Goal: Information Seeking & Learning: Learn about a topic

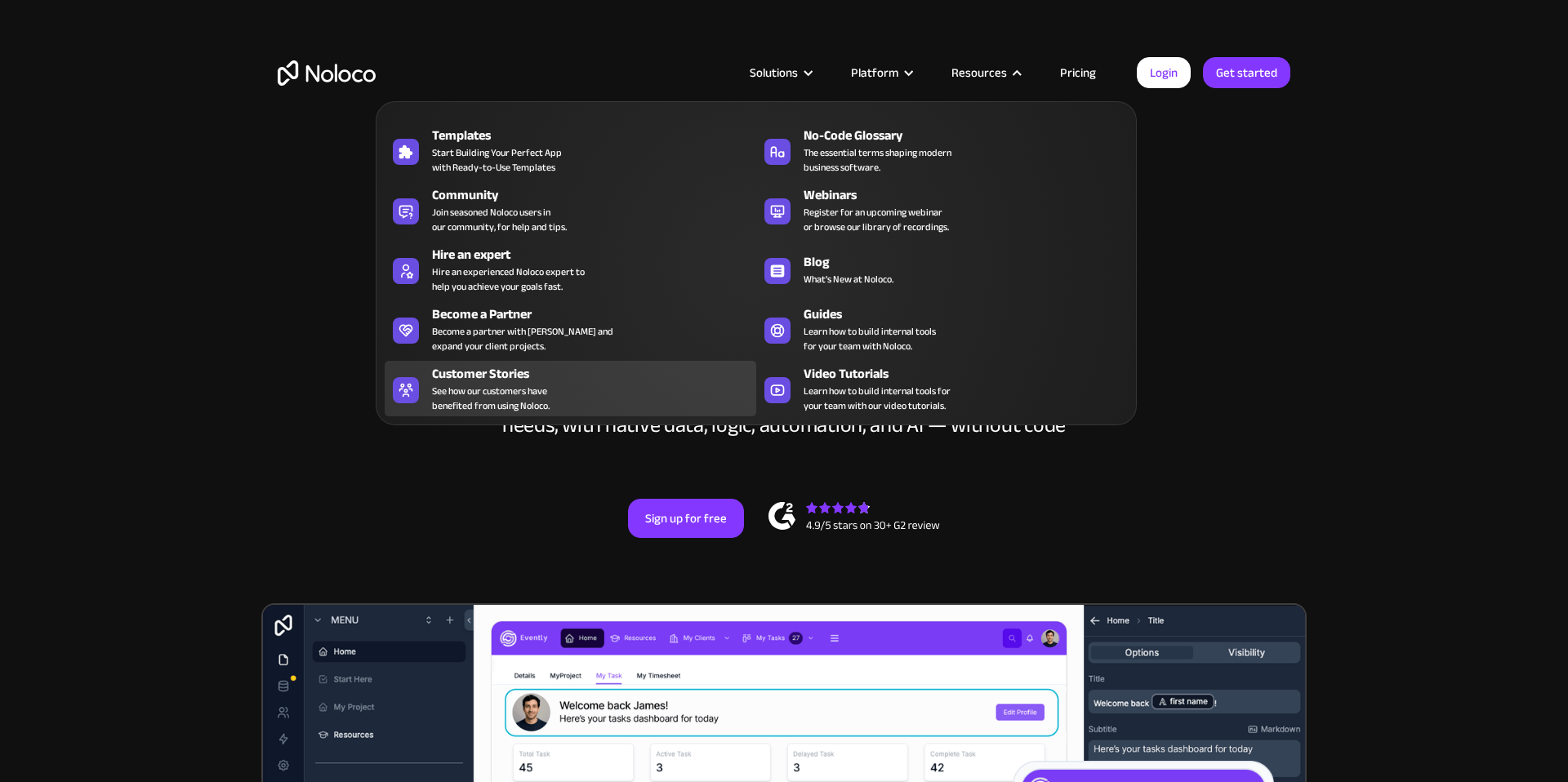
click at [583, 386] on div "Customer Stories See how our customers have benefited from using Noloco." at bounding box center [589, 388] width 316 height 49
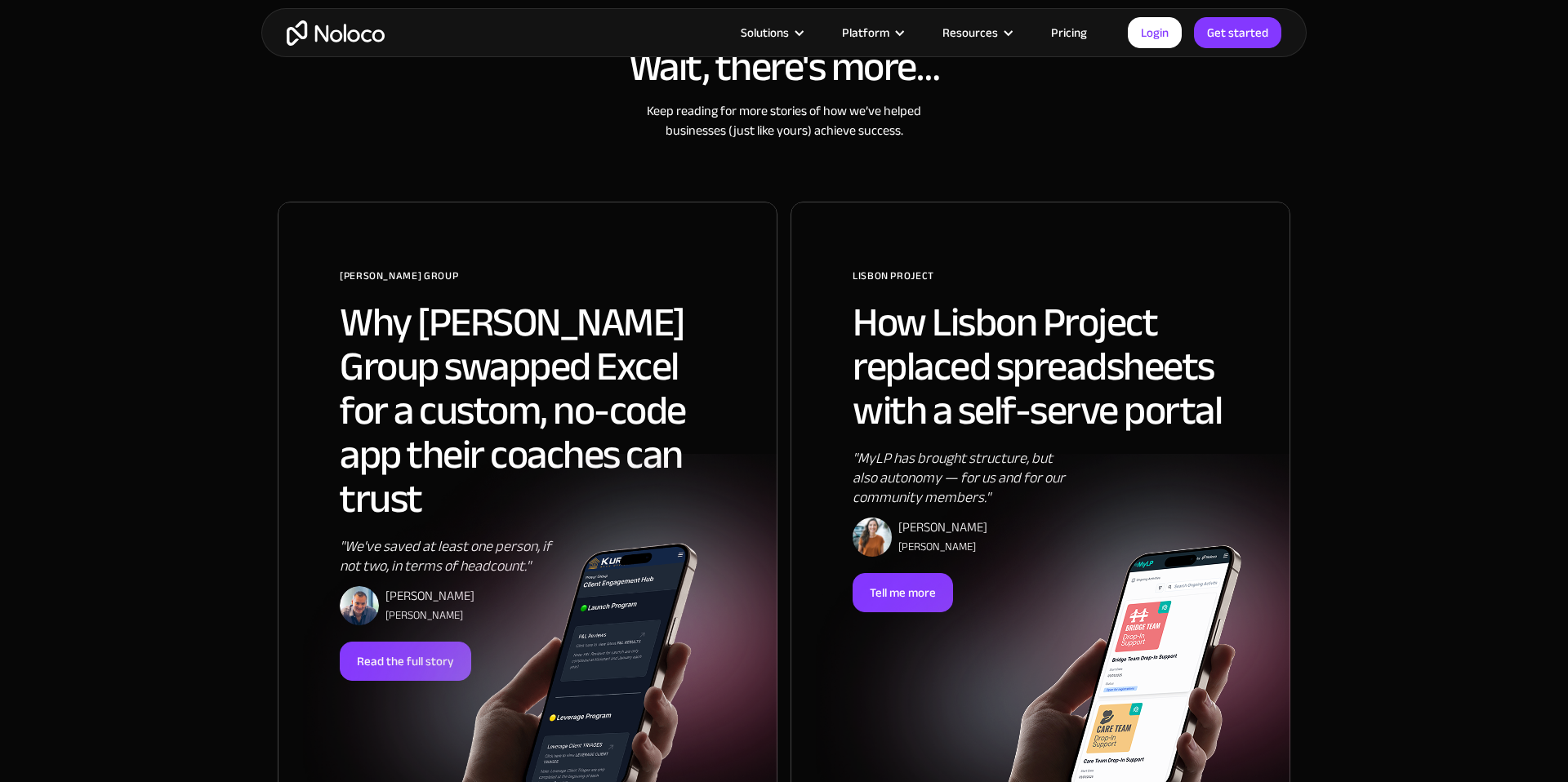
scroll to position [963, 0]
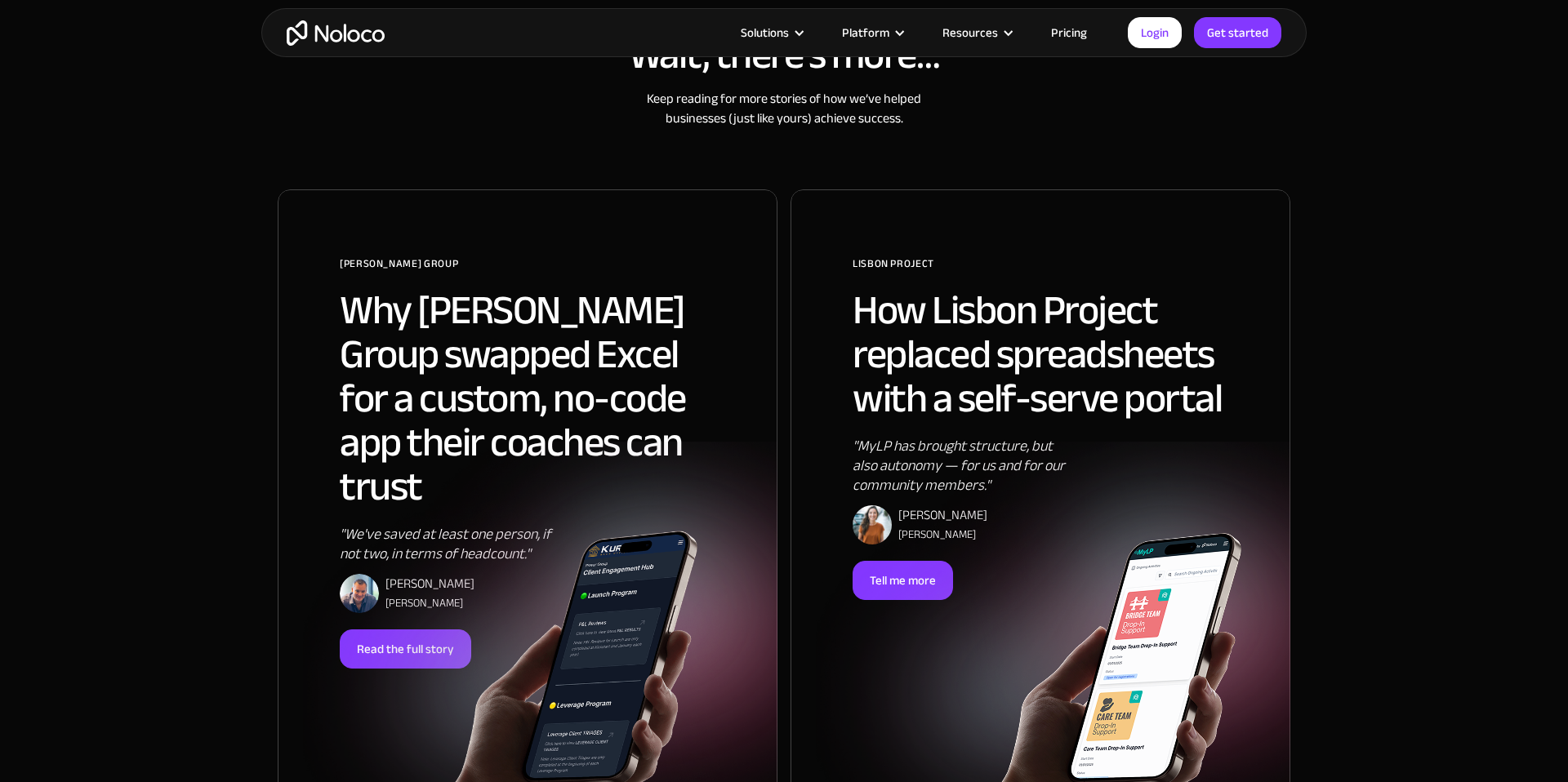
click at [577, 485] on img at bounding box center [478, 652] width 500 height 336
